Goal: Navigation & Orientation: Find specific page/section

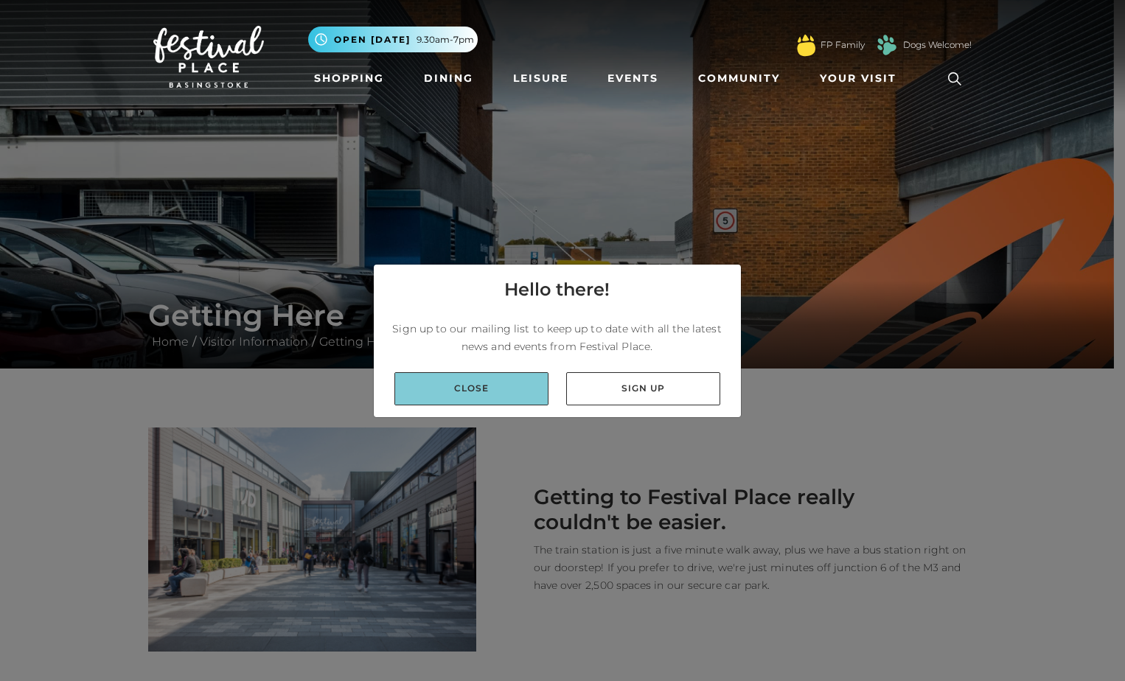
click at [507, 395] on link "Close" at bounding box center [472, 388] width 154 height 33
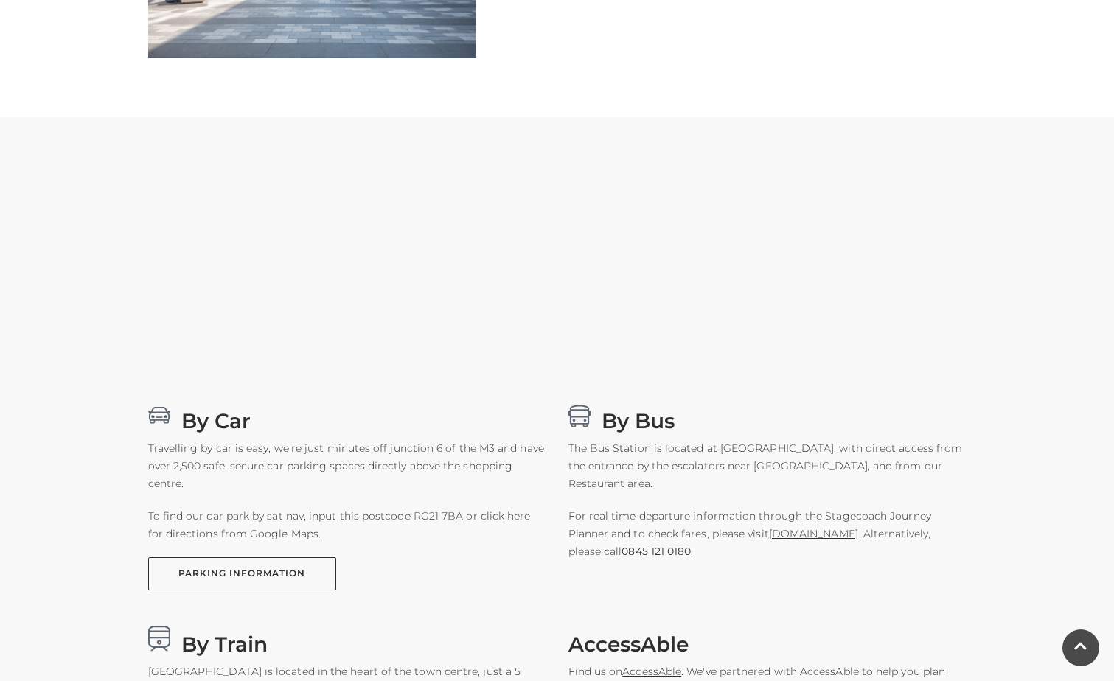
scroll to position [738, 0]
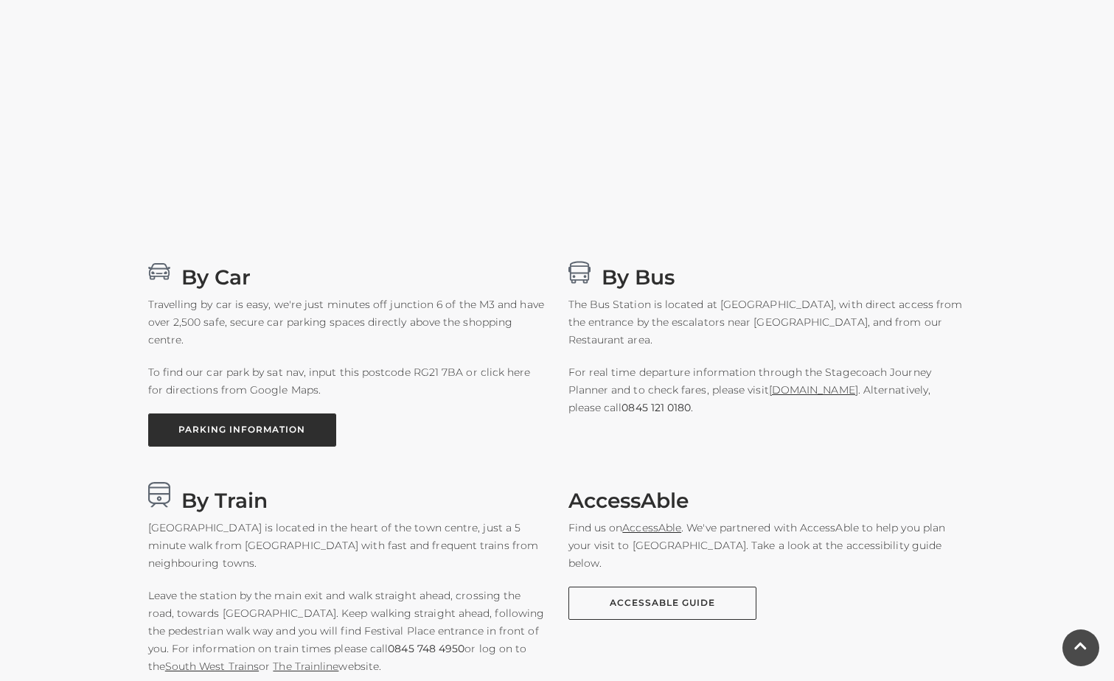
click at [265, 426] on link "PARKING INFORMATION" at bounding box center [242, 430] width 188 height 33
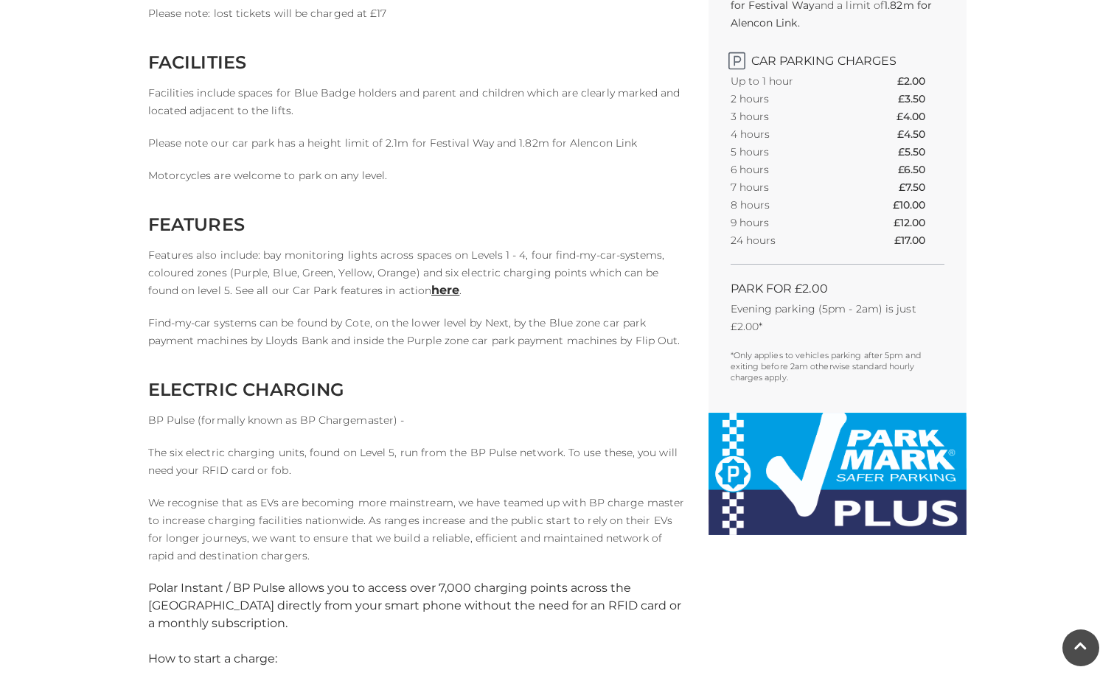
scroll to position [590, 0]
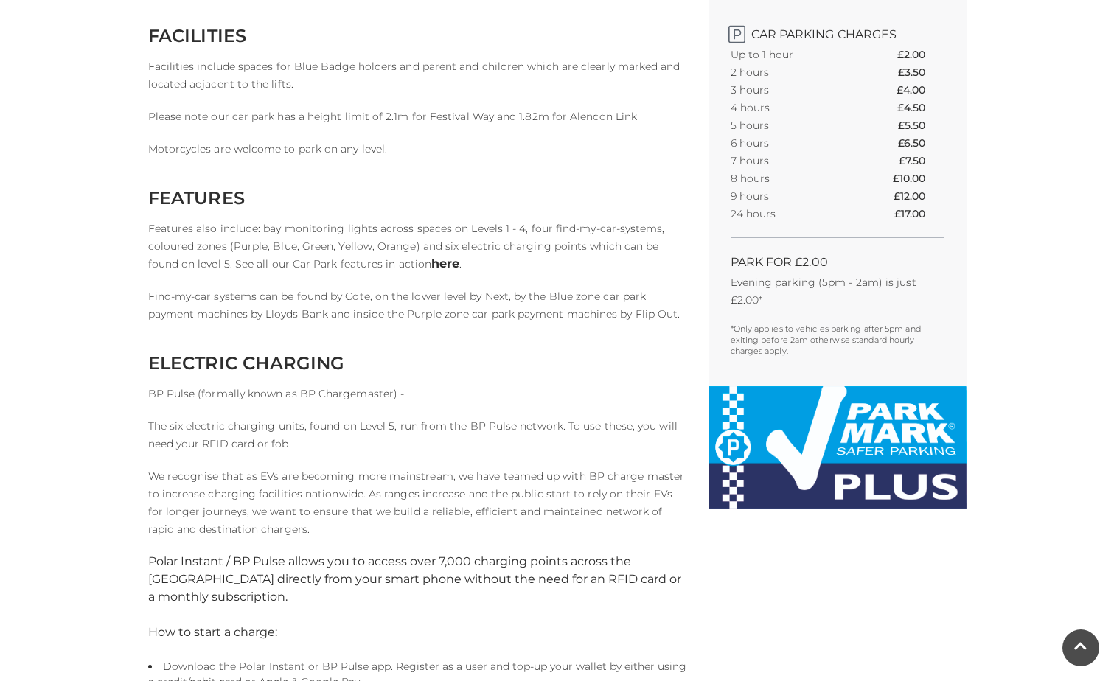
click at [431, 261] on link "here" at bounding box center [445, 264] width 28 height 14
click at [431, 263] on link "here" at bounding box center [445, 264] width 28 height 14
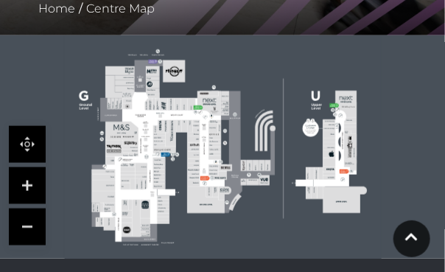
scroll to position [350, 0]
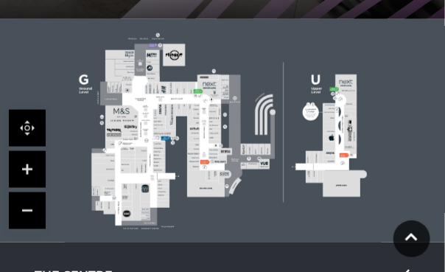
click at [28, 125] on link at bounding box center [27, 128] width 37 height 37
click at [150, 128] on polygon at bounding box center [160, 147] width 136 height 157
click at [20, 166] on link at bounding box center [27, 169] width 37 height 37
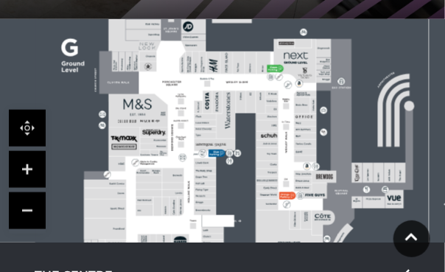
drag, startPoint x: 163, startPoint y: 158, endPoint x: 260, endPoint y: 166, distance: 97.7
click at [260, 166] on rect at bounding box center [267, 164] width 22 height 7
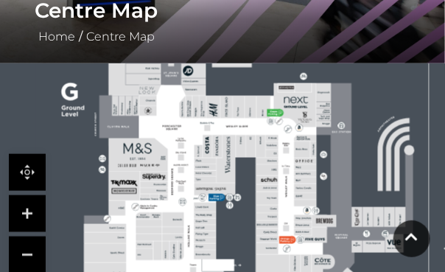
scroll to position [291, 0]
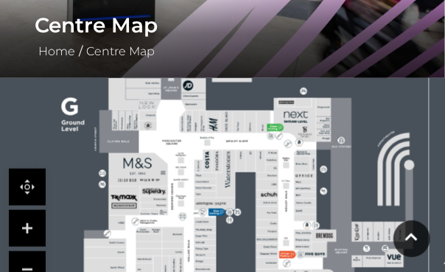
drag, startPoint x: 31, startPoint y: 178, endPoint x: 50, endPoint y: 173, distance: 19.7
click at [50, 173] on div at bounding box center [222, 189] width 445 height 223
click at [18, 178] on link at bounding box center [27, 187] width 37 height 37
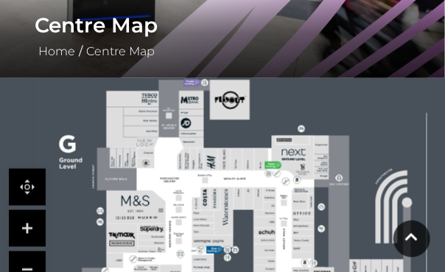
drag, startPoint x: 165, startPoint y: 153, endPoint x: 162, endPoint y: 187, distance: 34.1
click at [162, 187] on polygon at bounding box center [203, 266] width 243 height 282
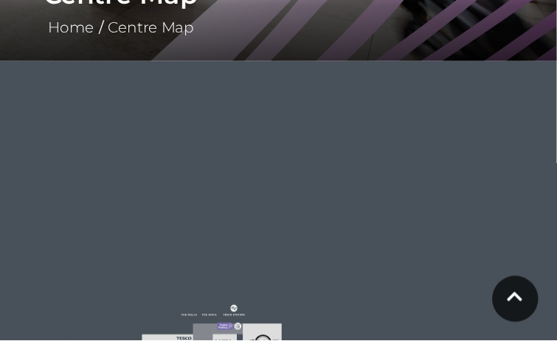
scroll to position [320, 0]
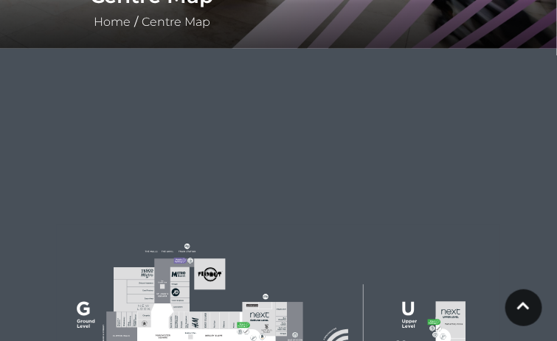
drag, startPoint x: 249, startPoint y: 215, endPoint x: 360, endPoint y: 94, distance: 163.4
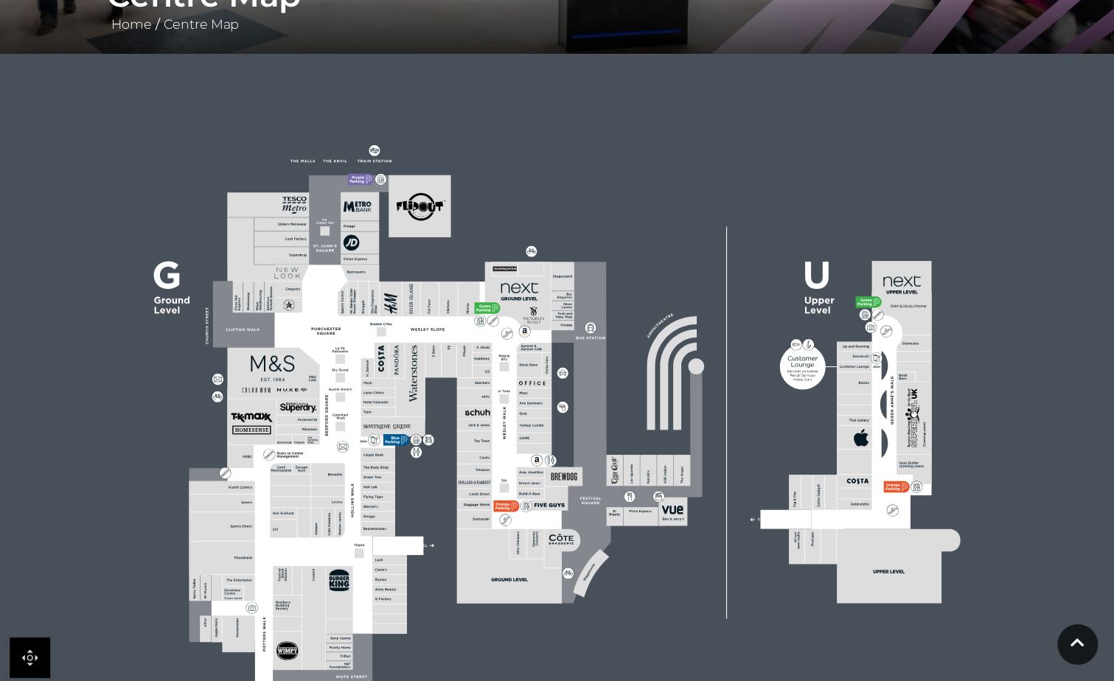
scroll to position [321, 0]
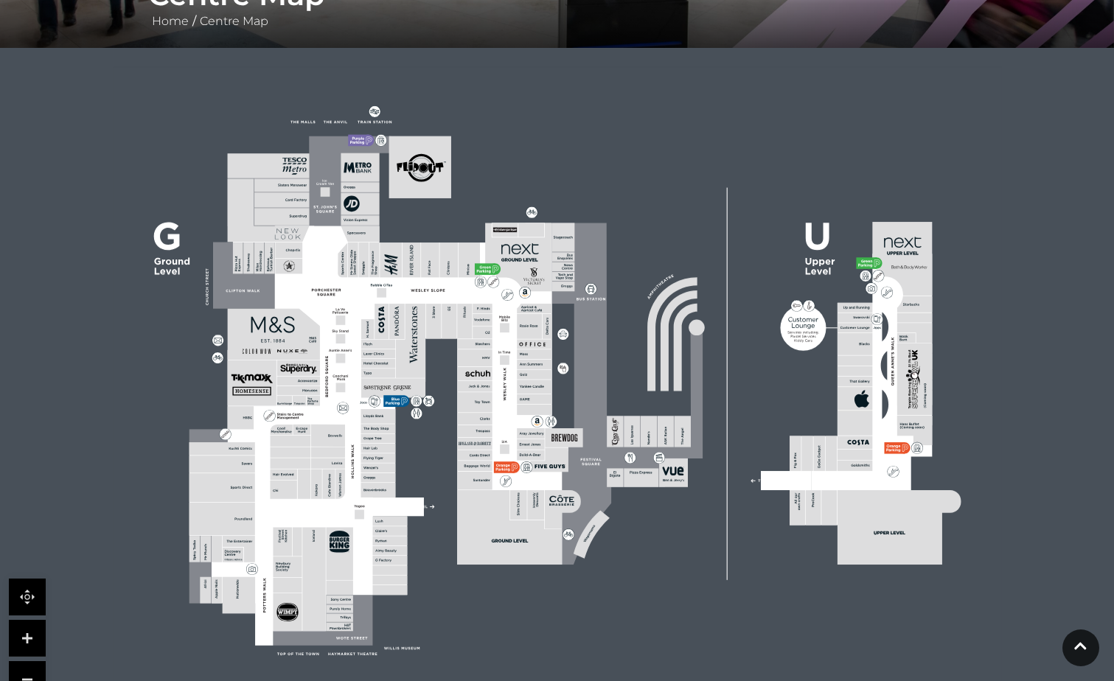
click at [22, 633] on link at bounding box center [27, 638] width 37 height 37
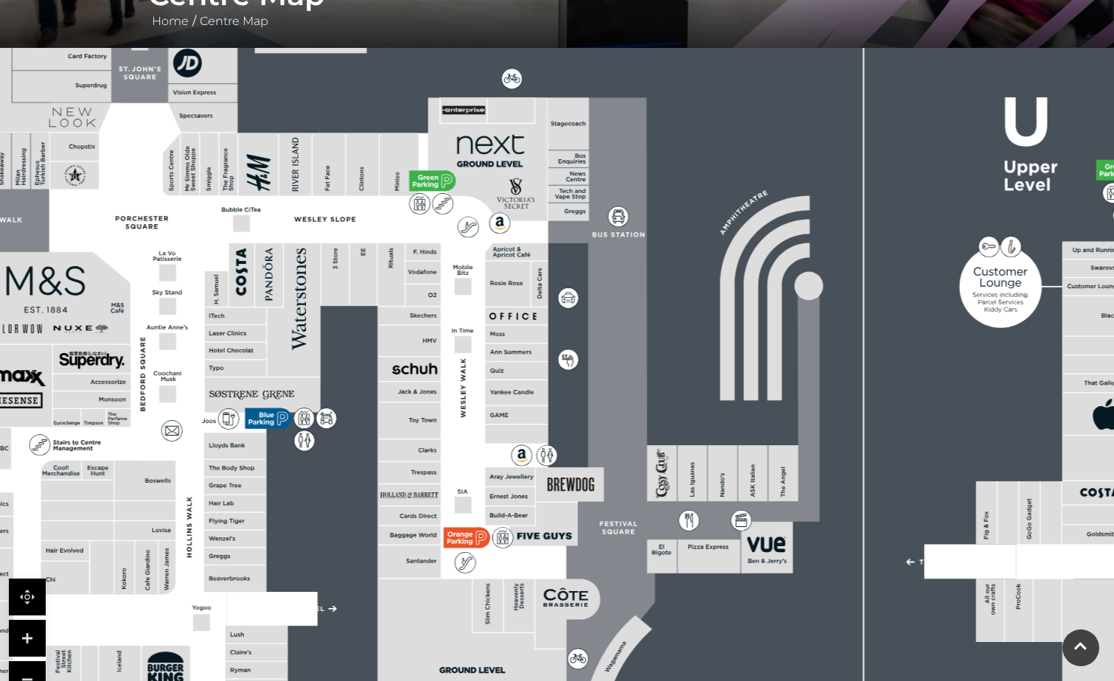
click at [21, 592] on link at bounding box center [27, 597] width 37 height 37
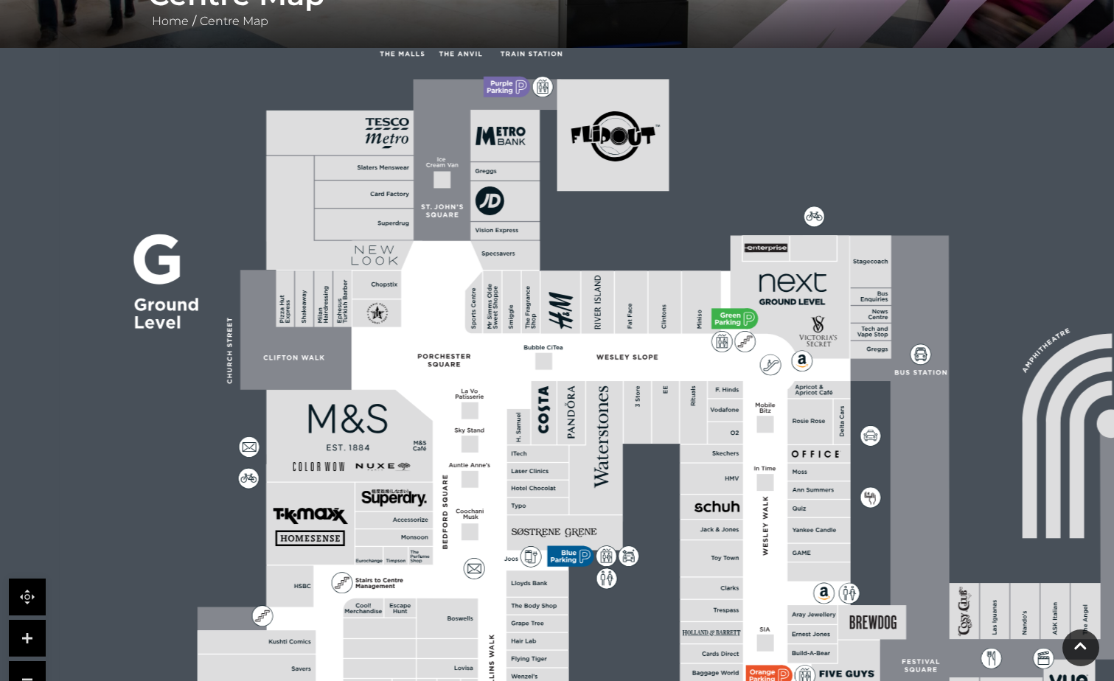
drag, startPoint x: 192, startPoint y: 478, endPoint x: 431, endPoint y: 601, distance: 268.2
click at [431, 601] on rect at bounding box center [447, 619] width 61 height 40
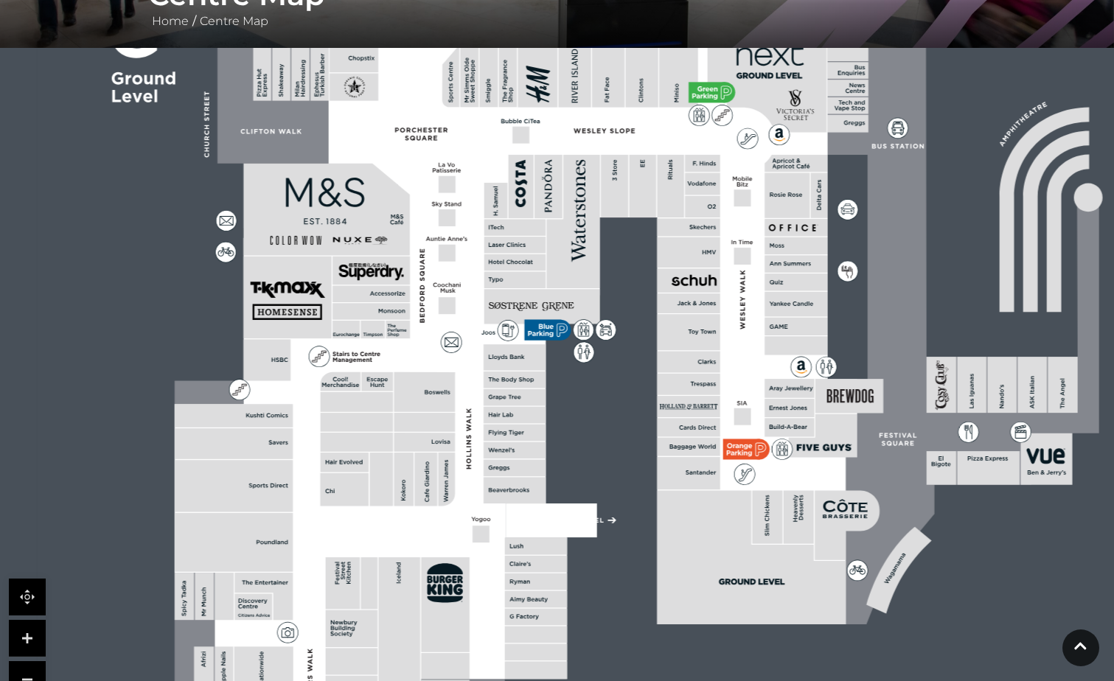
drag, startPoint x: 500, startPoint y: 474, endPoint x: 477, endPoint y: 247, distance: 227.6
click at [477, 247] on polygon at bounding box center [516, 374] width 683 height 791
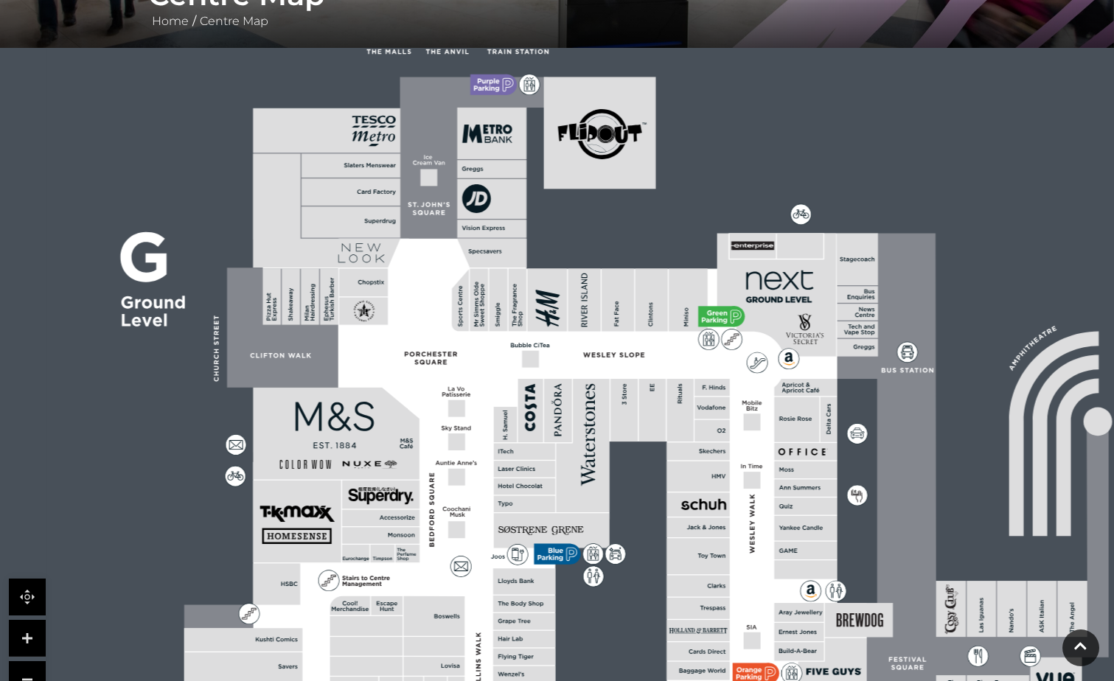
drag, startPoint x: 495, startPoint y: 379, endPoint x: 508, endPoint y: 596, distance: 217.2
click at [508, 596] on rect at bounding box center [524, 604] width 62 height 17
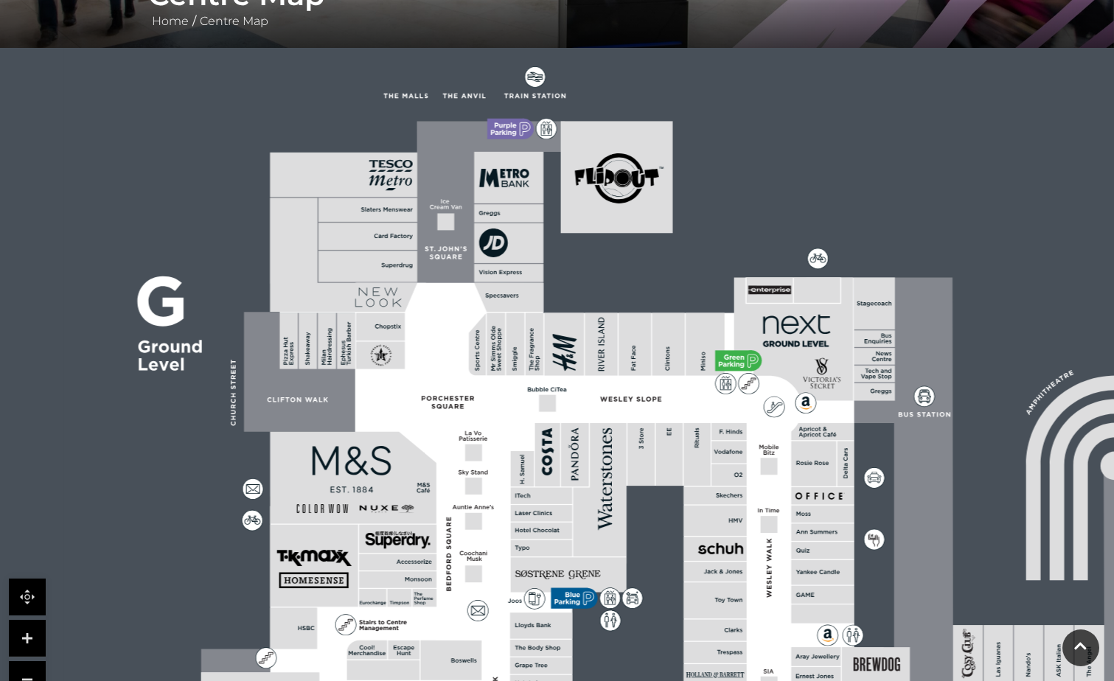
drag, startPoint x: 487, startPoint y: 474, endPoint x: 504, endPoint y: 518, distance: 47.4
click at [504, 518] on polygon at bounding box center [542, 643] width 683 height 791
